Goal: Task Accomplishment & Management: Use online tool/utility

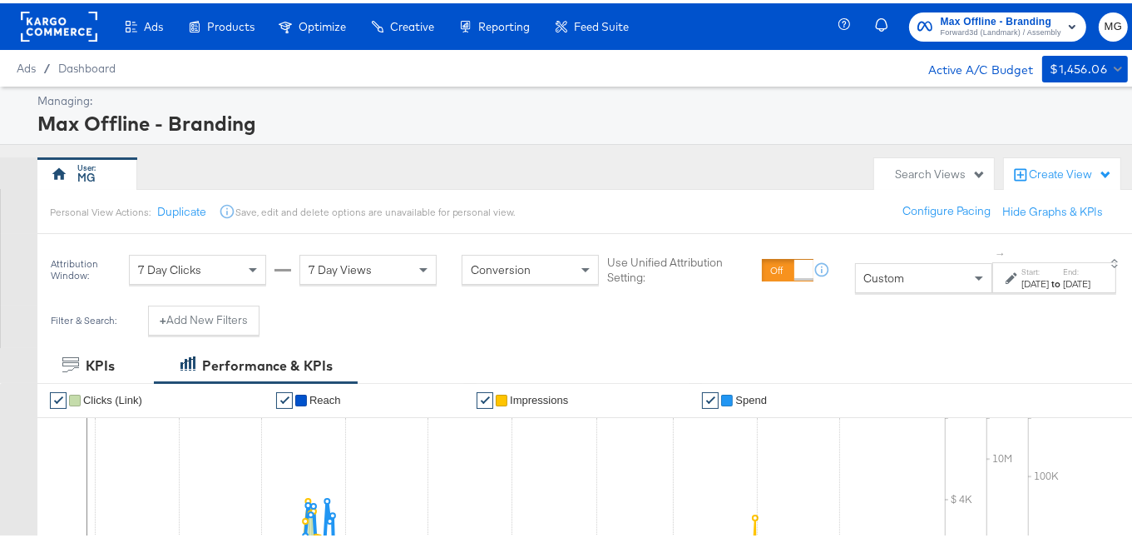
click at [987, 27] on span "Forward3d (Landmark) / Assembly" at bounding box center [1001, 29] width 121 height 13
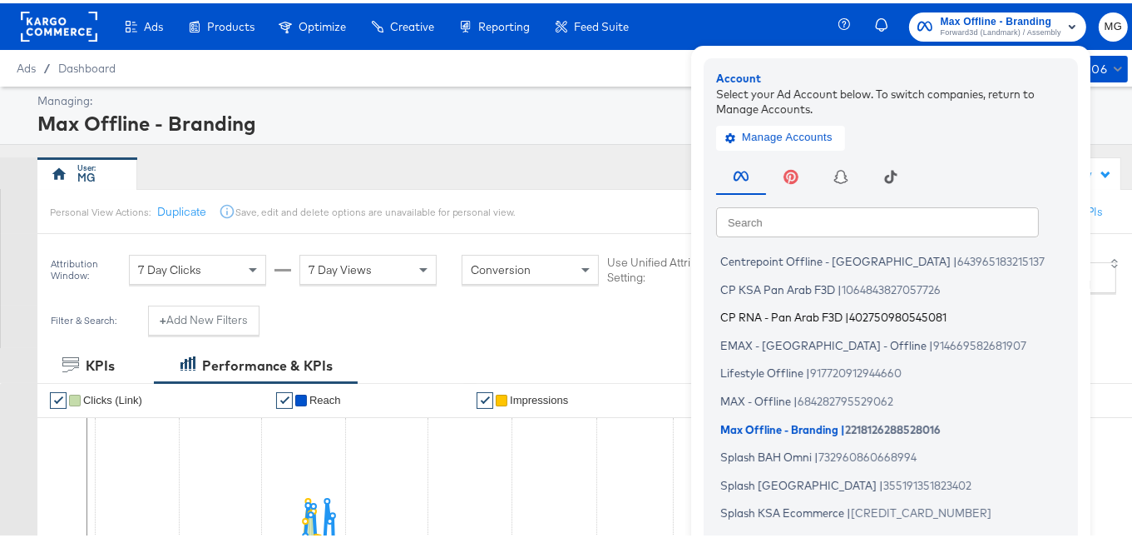
click at [801, 317] on span "CP RNA - Pan Arab F3D" at bounding box center [782, 313] width 122 height 13
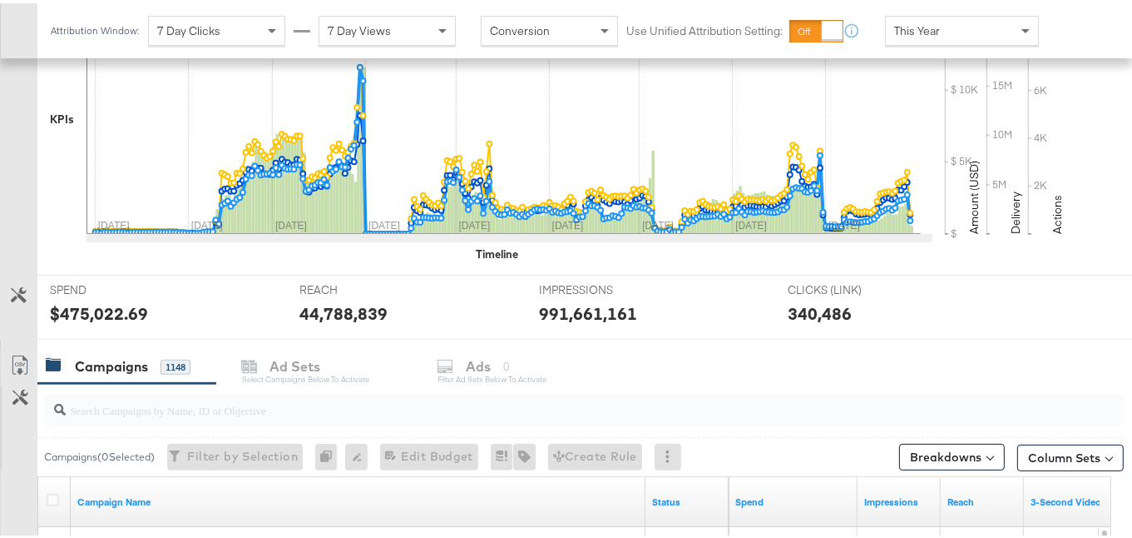
scroll to position [420, 0]
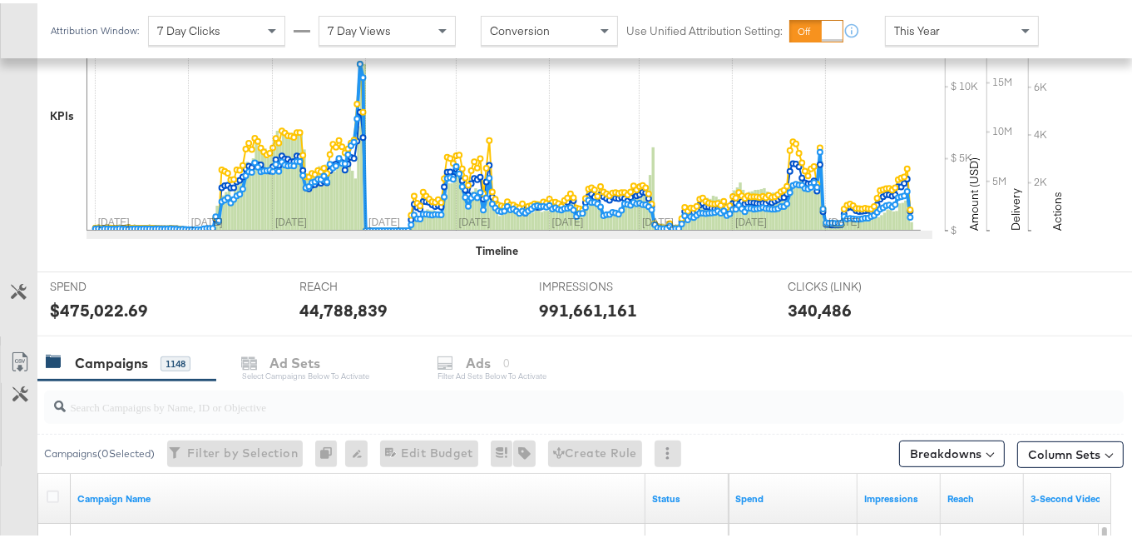
click at [156, 404] on input "search" at bounding box center [547, 396] width 963 height 32
click at [1058, 447] on button "Column Sets" at bounding box center [1071, 451] width 107 height 27
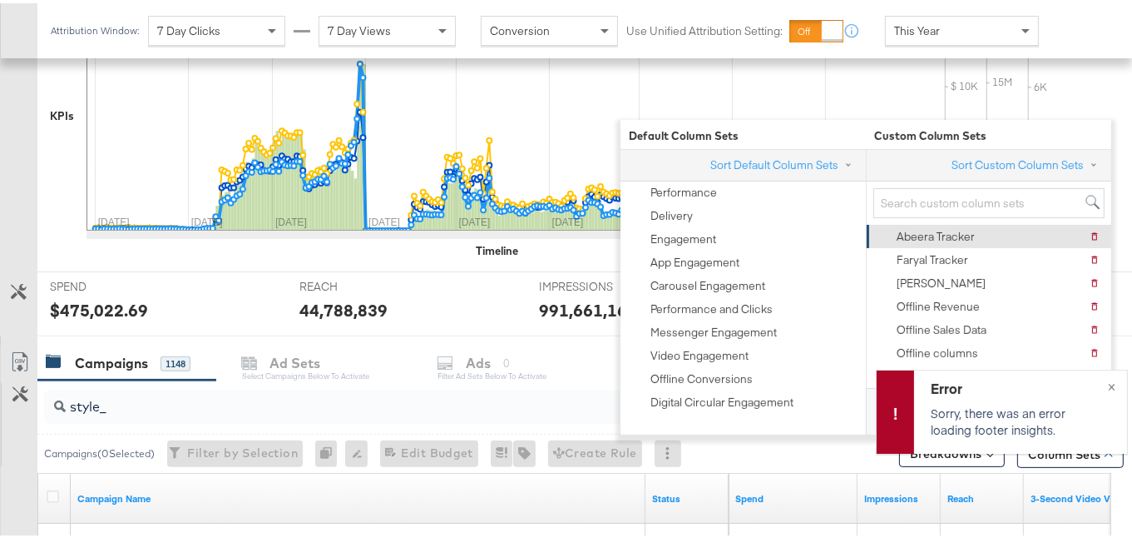
click at [1000, 221] on div "Abeera Tracker [PERSON_NAME] Tracker" at bounding box center [988, 232] width 224 height 23
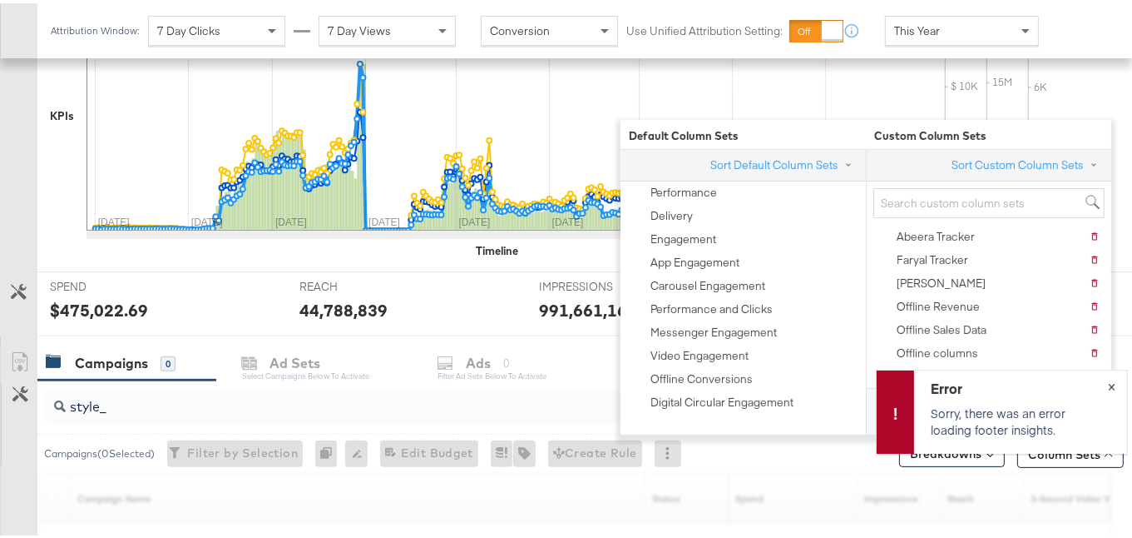
click at [1097, 382] on button "×" at bounding box center [1112, 382] width 31 height 30
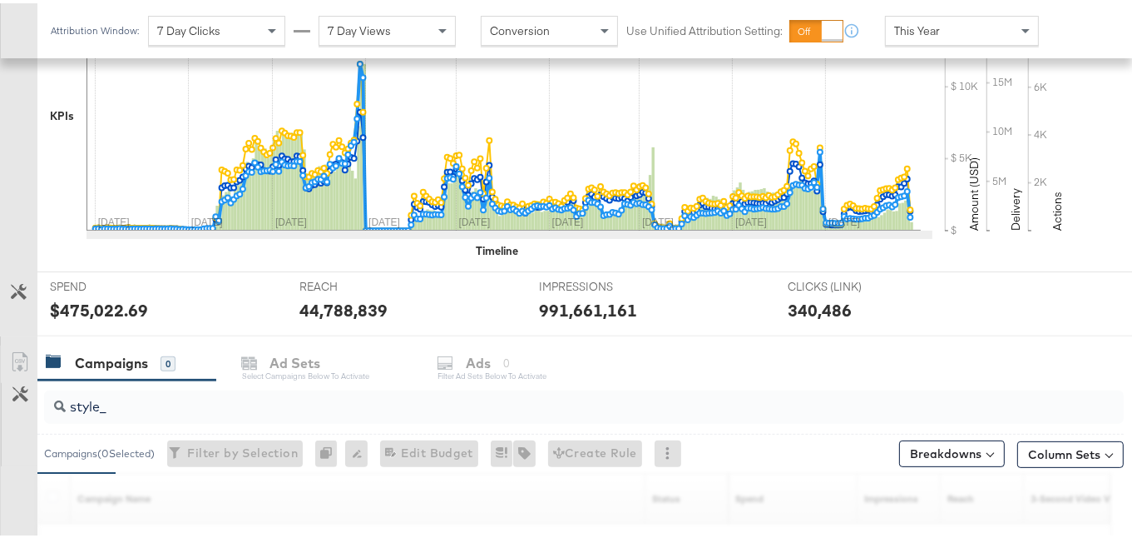
scroll to position [671, 0]
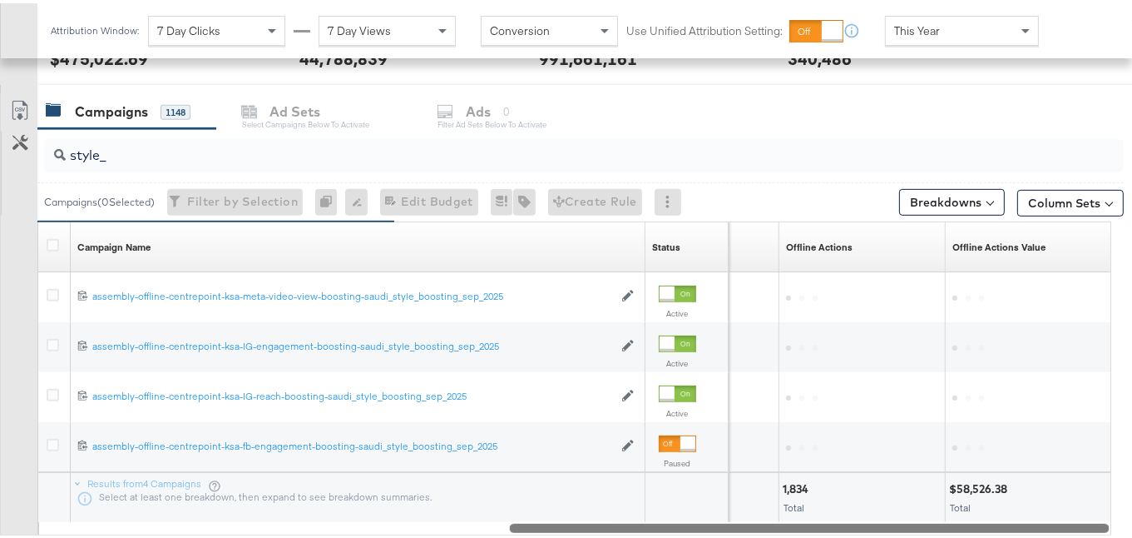
drag, startPoint x: 603, startPoint y: 521, endPoint x: 1143, endPoint y: 493, distance: 540.7
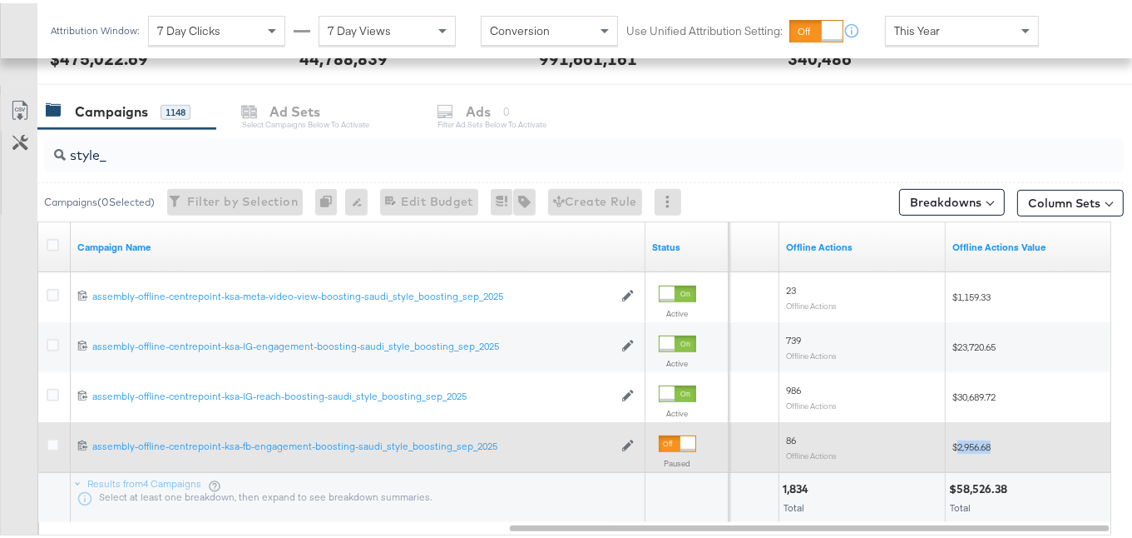
drag, startPoint x: 1013, startPoint y: 440, endPoint x: 960, endPoint y: 439, distance: 52.4
click at [960, 439] on div "$2,956.68" at bounding box center [1029, 443] width 153 height 13
copy span "2,956.68"
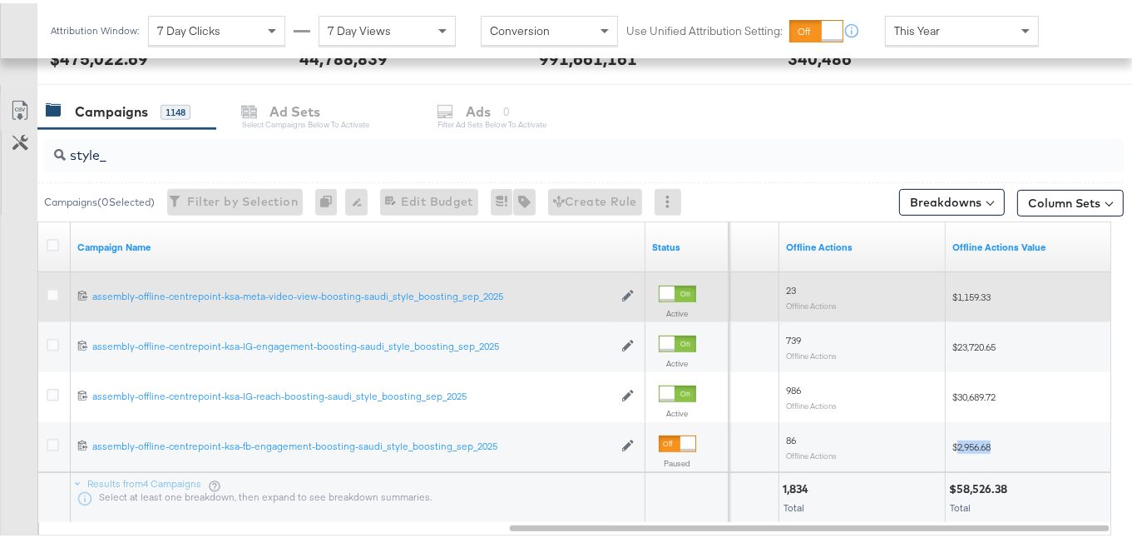
click at [969, 293] on span "$1,159.33" at bounding box center [972, 293] width 38 height 12
copy span "1,159.33"
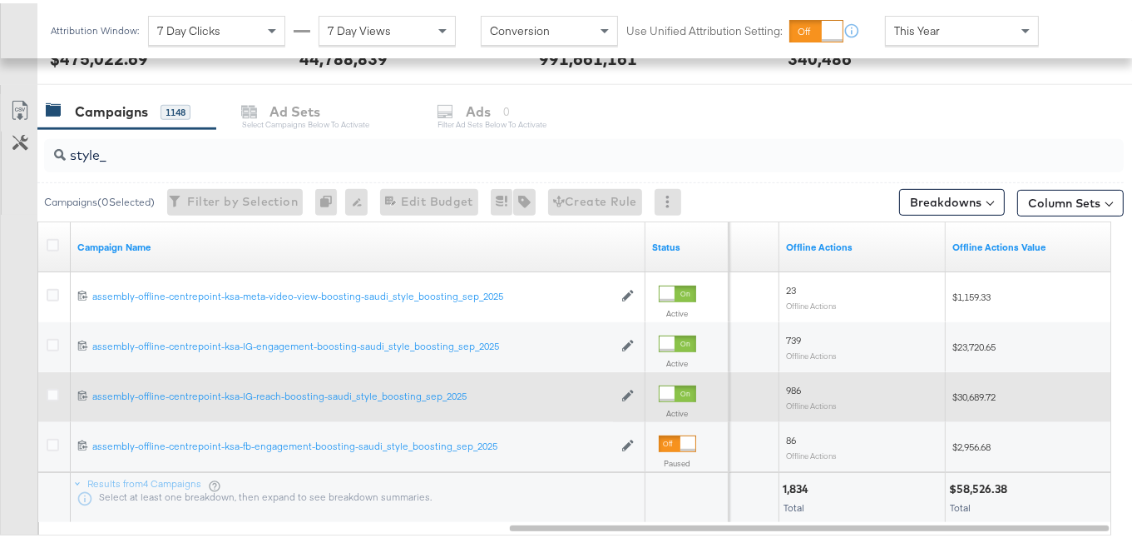
click at [983, 388] on span "$30,689.72" at bounding box center [974, 393] width 43 height 12
copy span "30,689.72"
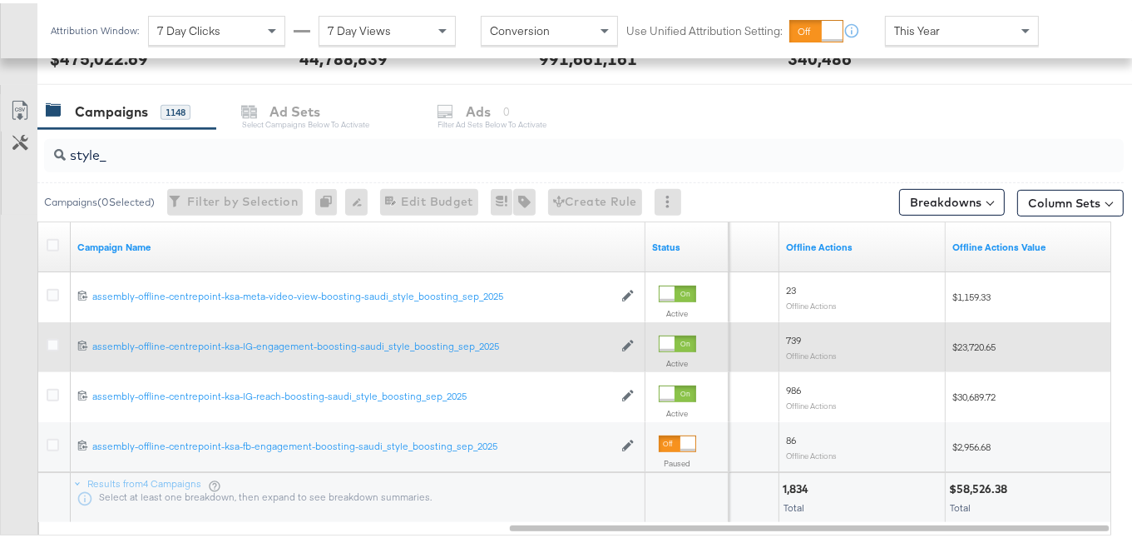
click at [965, 337] on span "$23,720.65" at bounding box center [974, 343] width 43 height 12
copy span "23,720.65"
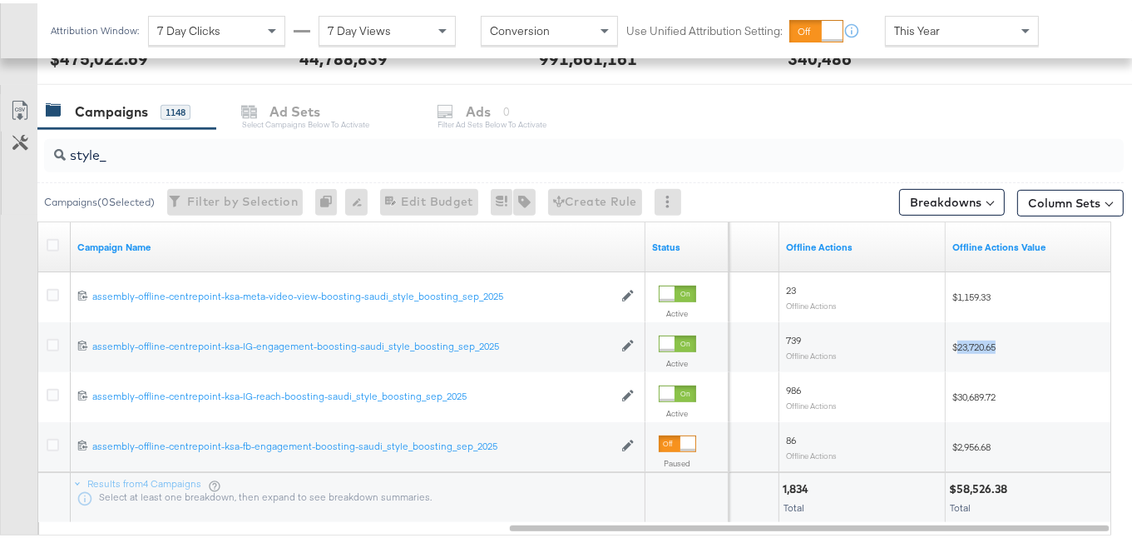
click at [152, 150] on input "style_" at bounding box center [547, 145] width 963 height 32
paste input "-sep_pay_day_sep_oct_2025"
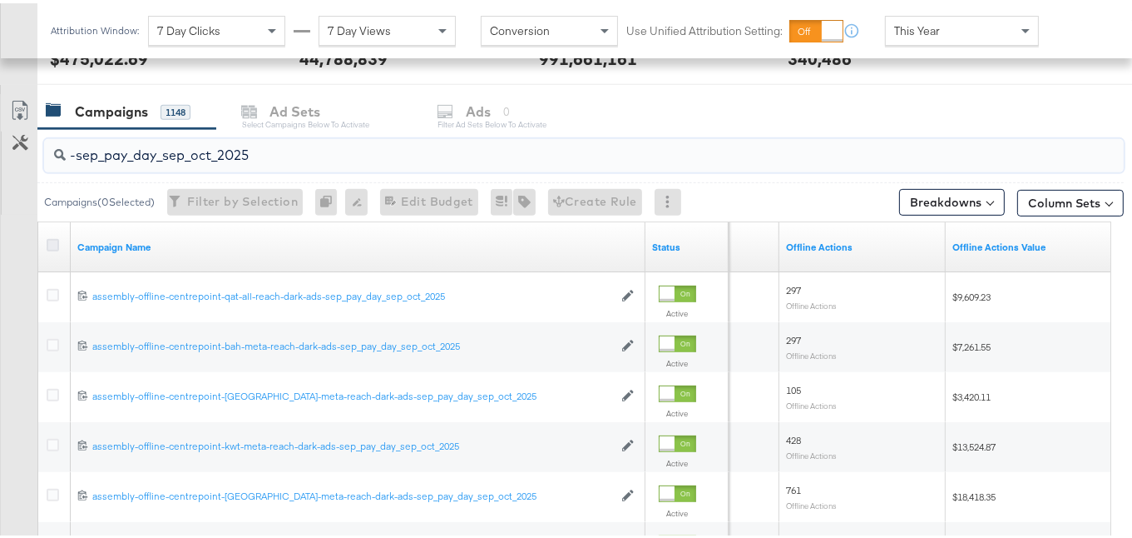
type input "-sep_pay_day_sep_oct_2025"
click at [52, 235] on icon at bounding box center [53, 241] width 12 height 12
click at [0, 0] on input "checkbox" at bounding box center [0, 0] width 0 height 0
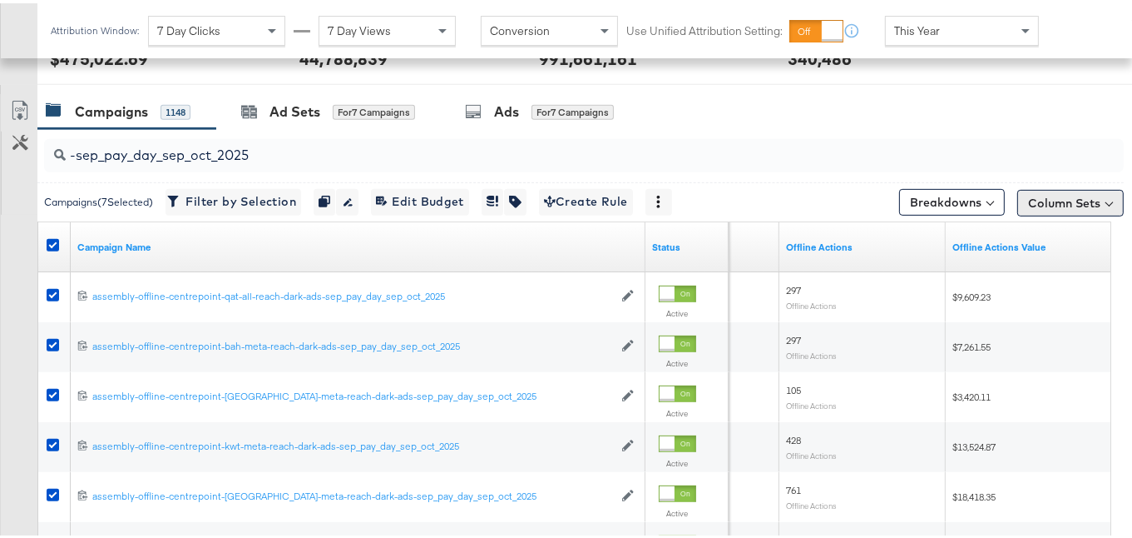
click at [1073, 196] on button "Column Sets" at bounding box center [1071, 199] width 107 height 27
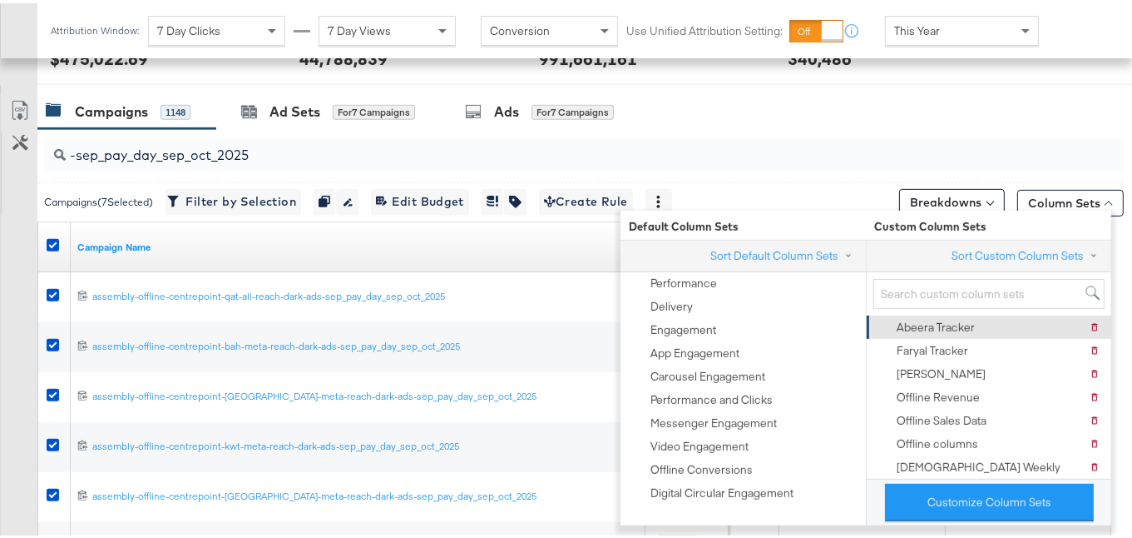
click at [959, 320] on div "Abeera Tracker" at bounding box center [936, 324] width 78 height 16
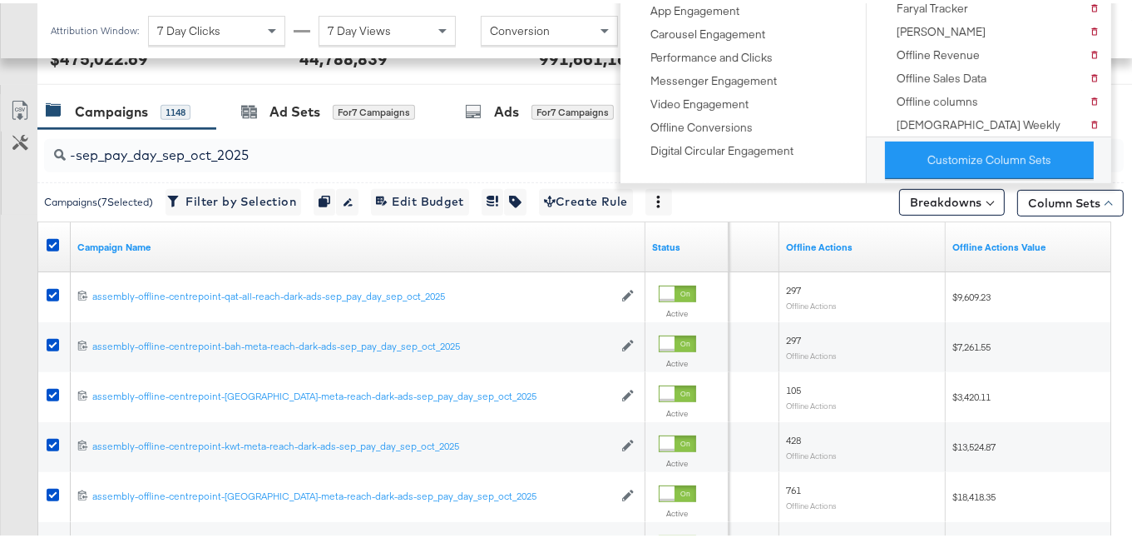
scroll to position [201, 0]
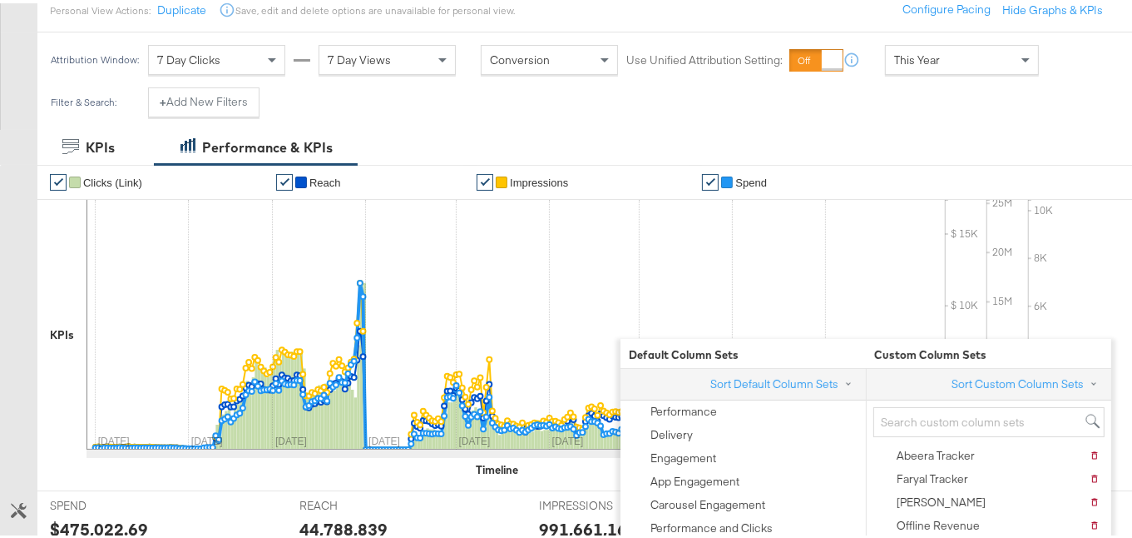
click at [1124, 97] on div "Filter & Search: + Add New Filters" at bounding box center [572, 105] width 1145 height 42
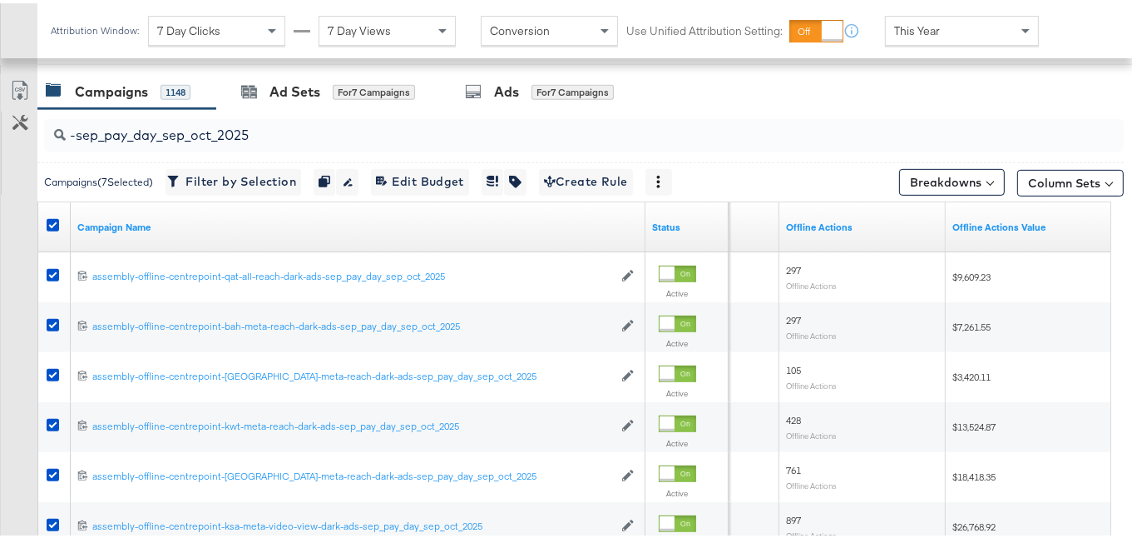
scroll to position [654, 0]
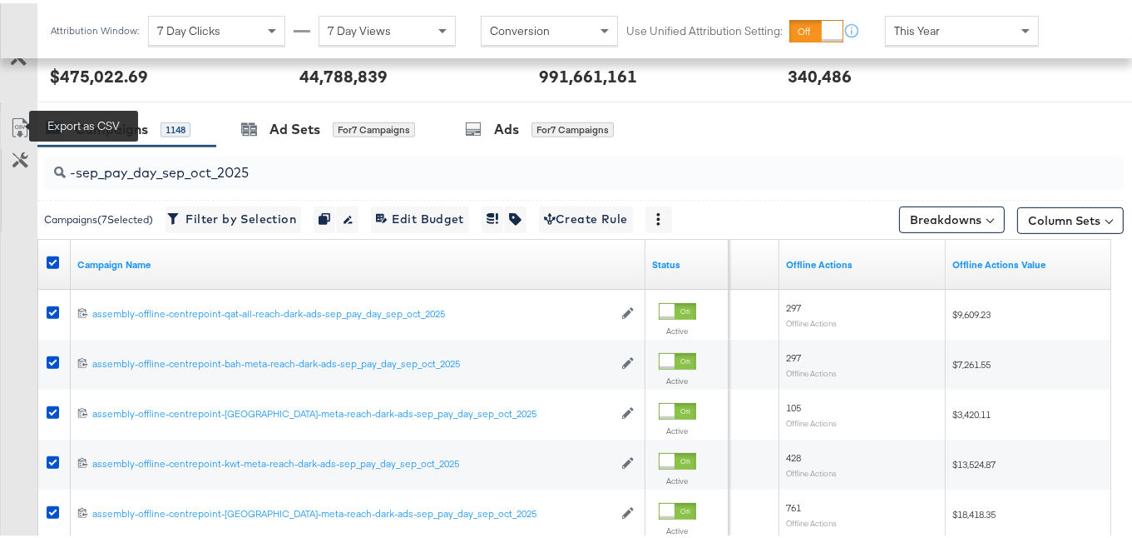
click at [22, 123] on icon at bounding box center [20, 125] width 20 height 20
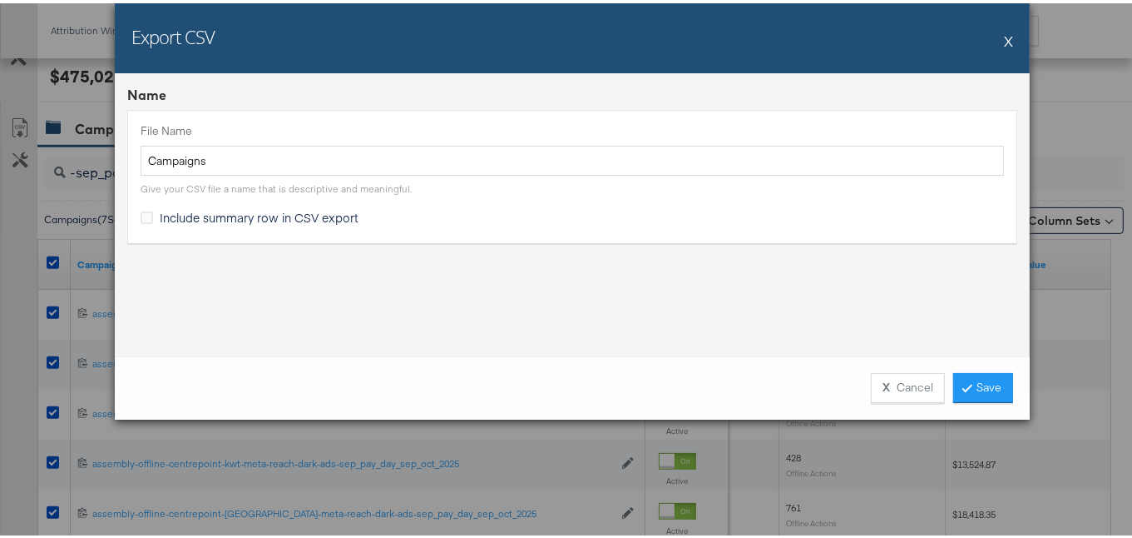
click at [180, 201] on div "File Name Campaigns Give your CSV file a name that is descriptive and meaningfu…" at bounding box center [572, 173] width 890 height 132
click at [186, 207] on span "Include summary row in CSV export" at bounding box center [259, 214] width 199 height 17
click at [0, 0] on input "Include summary row in CSV export" at bounding box center [0, 0] width 0 height 0
click at [965, 374] on link "Save" at bounding box center [984, 384] width 60 height 30
